Goal: Find contact information: Find contact information

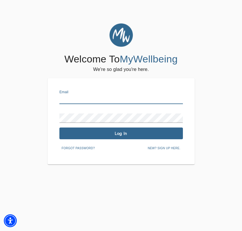
type input "[EMAIL_ADDRESS][DOMAIN_NAME]"
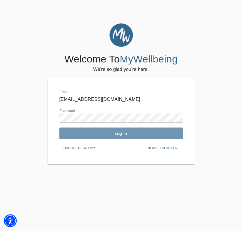
click at [111, 133] on span "Log In" at bounding box center [121, 134] width 119 height 6
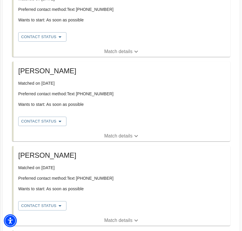
scroll to position [154, 0]
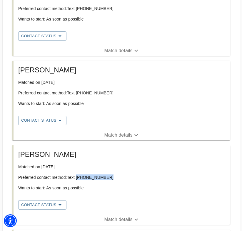
drag, startPoint x: 77, startPoint y: 177, endPoint x: 110, endPoint y: 177, distance: 32.6
click at [110, 177] on p "Preferred contact method: Text [PHONE_NUMBER]" at bounding box center [121, 178] width 207 height 6
copy p "[PHONE_NUMBER]"
drag, startPoint x: 77, startPoint y: 93, endPoint x: 111, endPoint y: 93, distance: 34.4
click at [112, 93] on p "Preferred contact method: Text [PHONE_NUMBER]" at bounding box center [121, 93] width 207 height 6
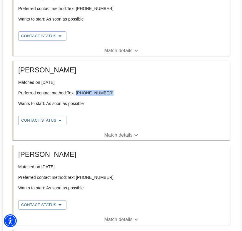
copy p "[PHONE_NUMBER]"
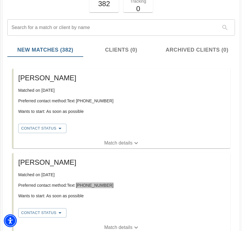
scroll to position [62, 0]
drag, startPoint x: 78, startPoint y: 101, endPoint x: 107, endPoint y: 100, distance: 29.4
click at [107, 100] on p "Preferred contact method: Text [PHONE_NUMBER]" at bounding box center [121, 101] width 207 height 6
copy p "[PHONE_NUMBER]"
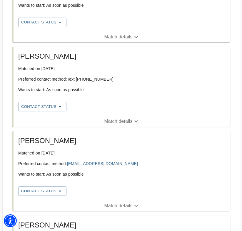
scroll to position [253, 0]
drag, startPoint x: 68, startPoint y: 163, endPoint x: 107, endPoint y: 165, distance: 40.0
click at [107, 165] on p "Preferred contact method: [EMAIL_ADDRESS][DOMAIN_NAME]" at bounding box center [121, 164] width 207 height 6
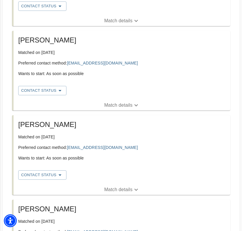
scroll to position [354, 0]
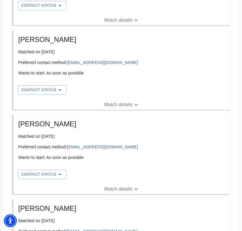
drag, startPoint x: 68, startPoint y: 147, endPoint x: 80, endPoint y: 145, distance: 12.9
drag, startPoint x: 109, startPoint y: 146, endPoint x: 69, endPoint y: 147, distance: 39.7
click at [69, 147] on p "Preferred contact method: [EMAIL_ADDRESS][DOMAIN_NAME]" at bounding box center [121, 147] width 207 height 6
